Goal: Task Accomplishment & Management: Manage account settings

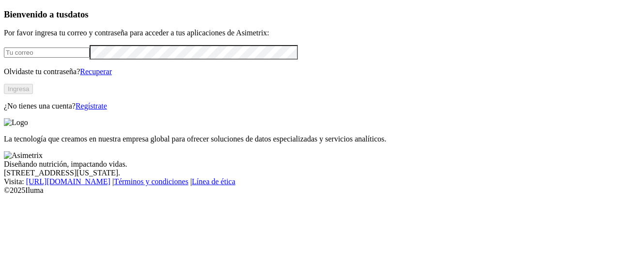
click at [90, 58] on input "email" at bounding box center [47, 53] width 86 height 10
type input "[EMAIL_ADDRESS][DOMAIN_NAME]"
click at [112, 76] on link "Recuperar" at bounding box center [96, 71] width 32 height 8
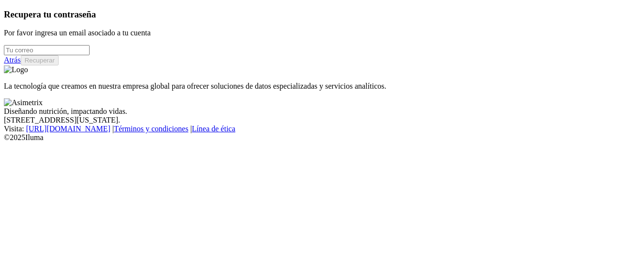
click at [90, 55] on input "email" at bounding box center [47, 50] width 86 height 10
type input "[EMAIL_ADDRESS][DOMAIN_NAME]"
click at [59, 65] on button "Recuperar" at bounding box center [40, 60] width 38 height 10
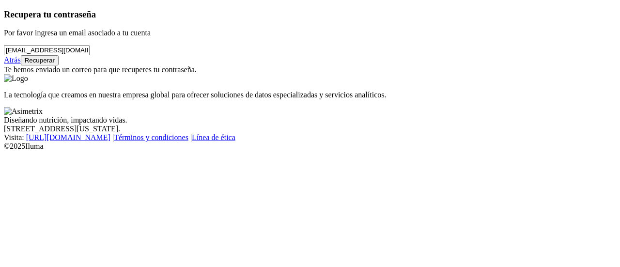
click at [280, 74] on div "La tecnología que creamos en nuestra empresa global para ofrecer soluciones de …" at bounding box center [310, 86] width 613 height 25
click at [21, 64] on link "Atrás" at bounding box center [12, 60] width 17 height 8
